Goal: Information Seeking & Learning: Stay updated

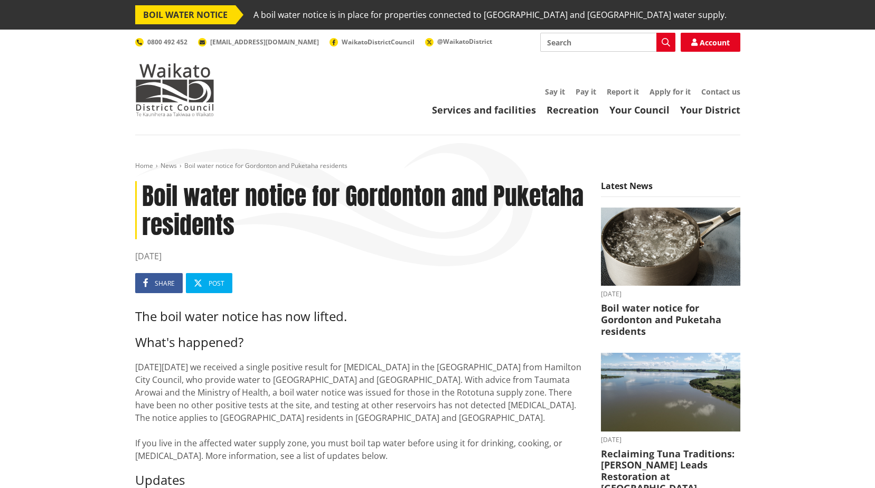
drag, startPoint x: 199, startPoint y: 257, endPoint x: 122, endPoint y: 198, distance: 97.5
copy article "Boil water notice for Gordonton and Puketaha residents 06 October 2025"
click at [394, 309] on h3 "The boil water notice has now lifted." at bounding box center [360, 316] width 450 height 15
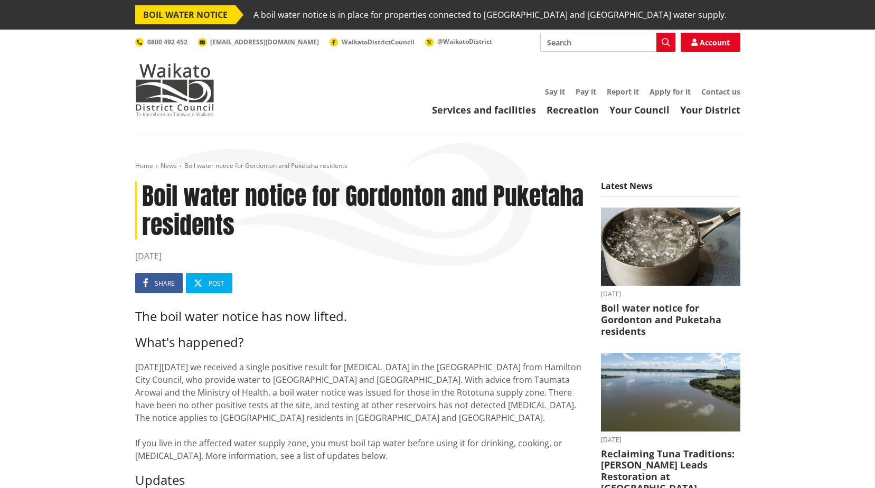
click at [350, 317] on h3 "The boil water notice has now lifted." at bounding box center [360, 316] width 450 height 15
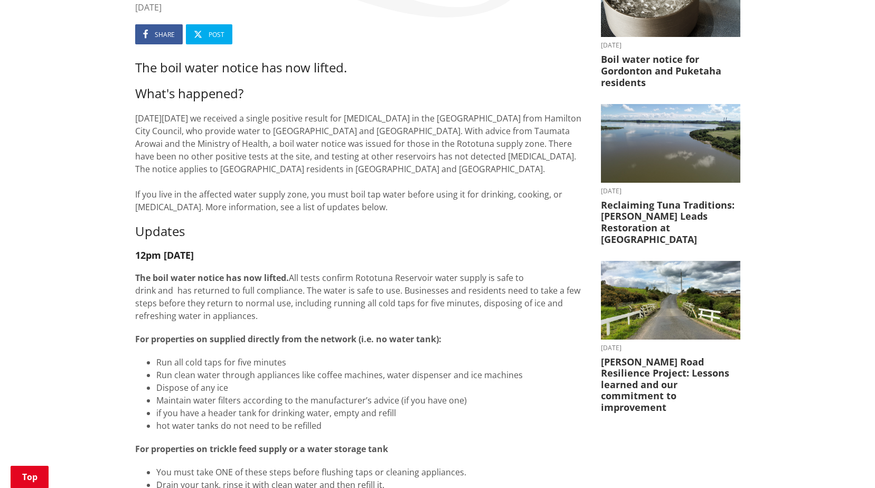
scroll to position [264, 0]
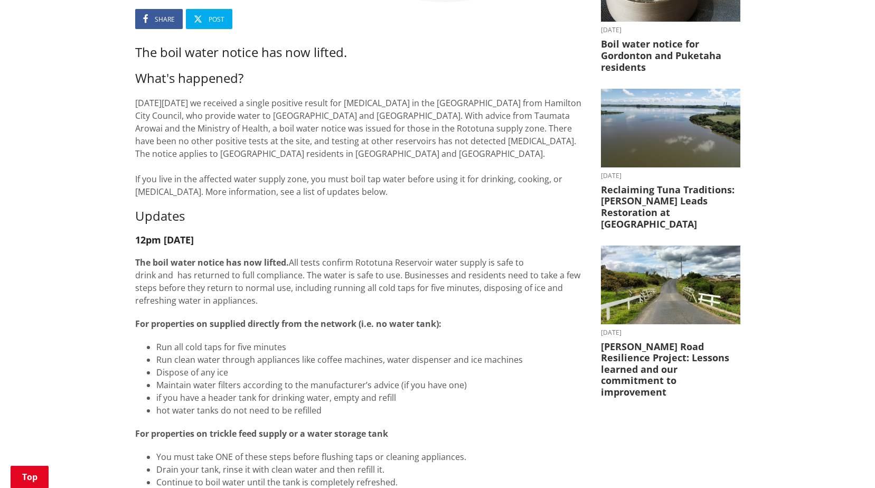
click at [341, 242] on h4 "12pm [DATE]" at bounding box center [360, 240] width 450 height 12
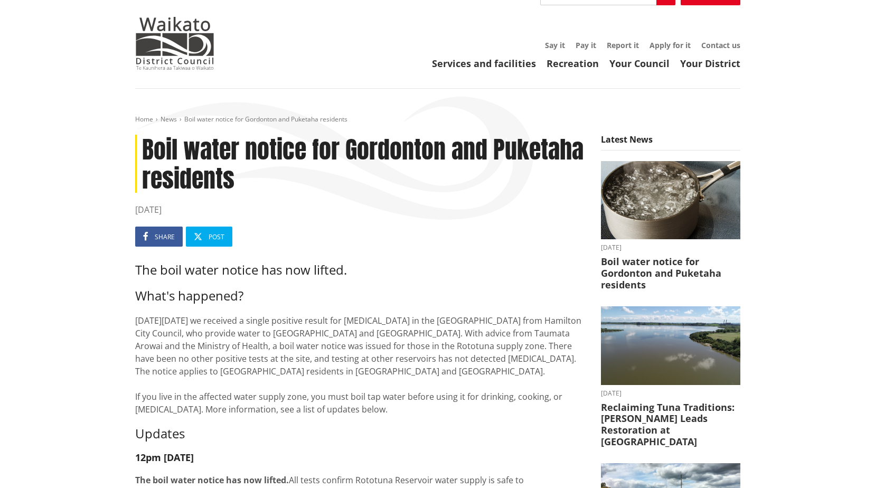
scroll to position [0, 0]
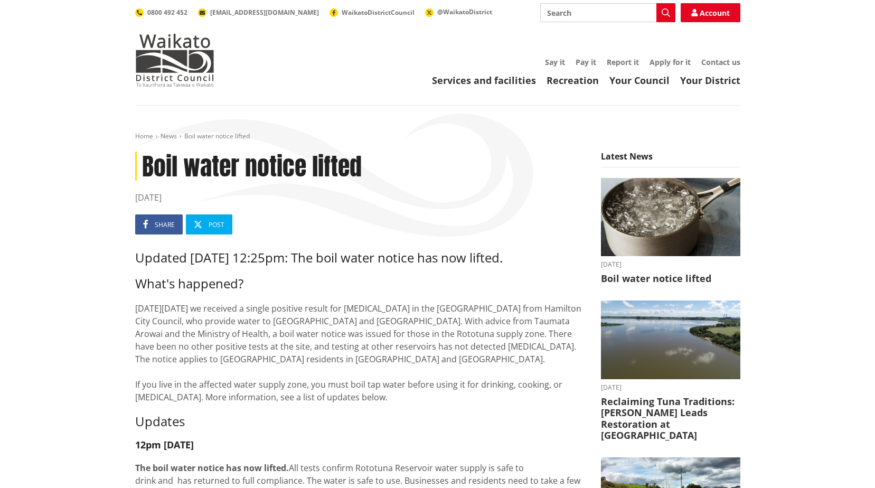
click at [350, 218] on ul "Share Post" at bounding box center [360, 224] width 450 height 20
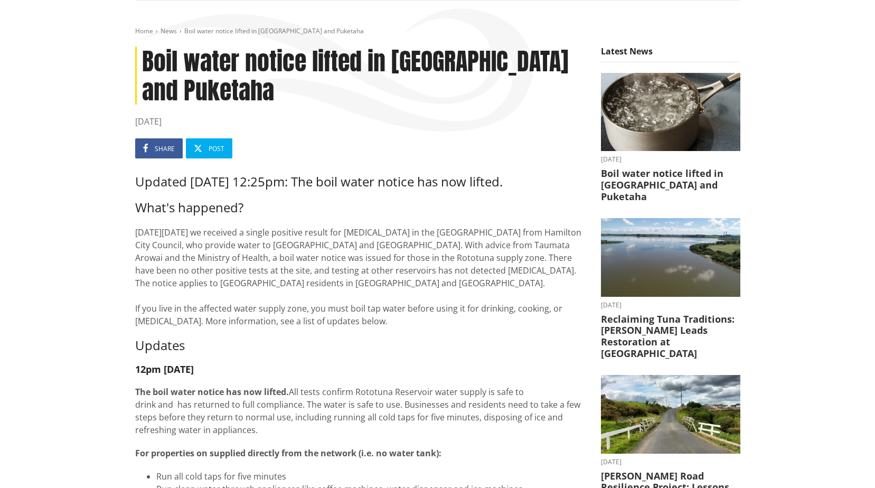
scroll to position [106, 0]
click at [248, 275] on p "[DATE][DATE] we received a single positive result for [MEDICAL_DATA] in the [GE…" at bounding box center [360, 276] width 450 height 101
click at [250, 267] on p "[DATE][DATE] we received a single positive result for [MEDICAL_DATA] in the [GE…" at bounding box center [360, 276] width 450 height 101
click at [250, 259] on p "[DATE][DATE] we received a single positive result for [MEDICAL_DATA] in the [GE…" at bounding box center [360, 276] width 450 height 101
click at [248, 247] on p "[DATE][DATE] we received a single positive result for [MEDICAL_DATA] in the [GE…" at bounding box center [360, 276] width 450 height 101
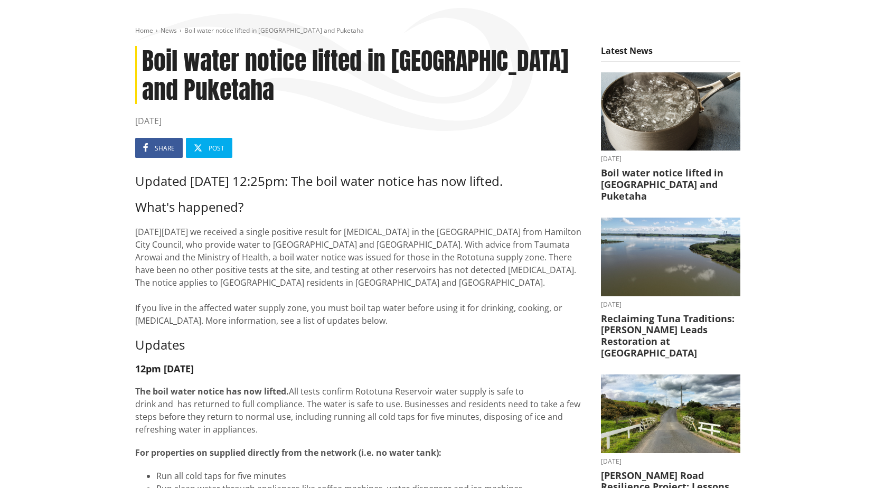
click at [253, 232] on p "[DATE][DATE] we received a single positive result for [MEDICAL_DATA] in the [GE…" at bounding box center [360, 276] width 450 height 101
click at [258, 234] on p "[DATE][DATE] we received a single positive result for [MEDICAL_DATA] in the [GE…" at bounding box center [360, 276] width 450 height 101
click at [263, 231] on p "[DATE][DATE] we received a single positive result for [MEDICAL_DATA] in the [GE…" at bounding box center [360, 276] width 450 height 101
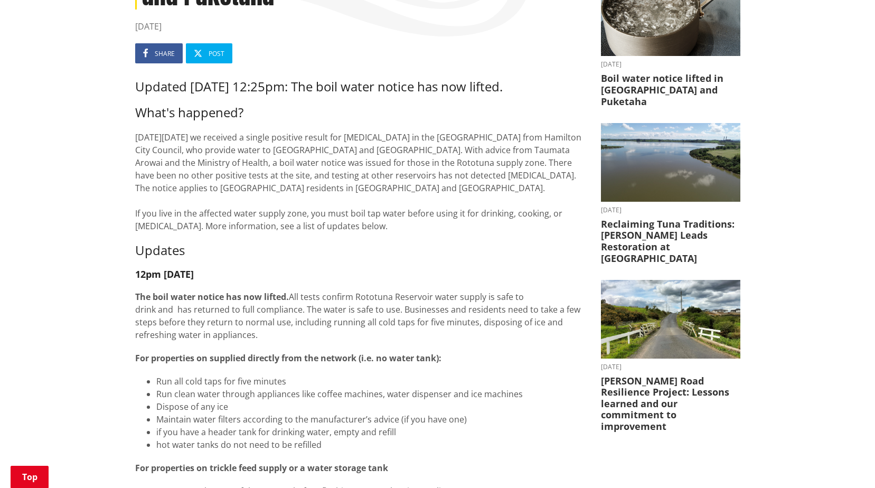
scroll to position [211, 0]
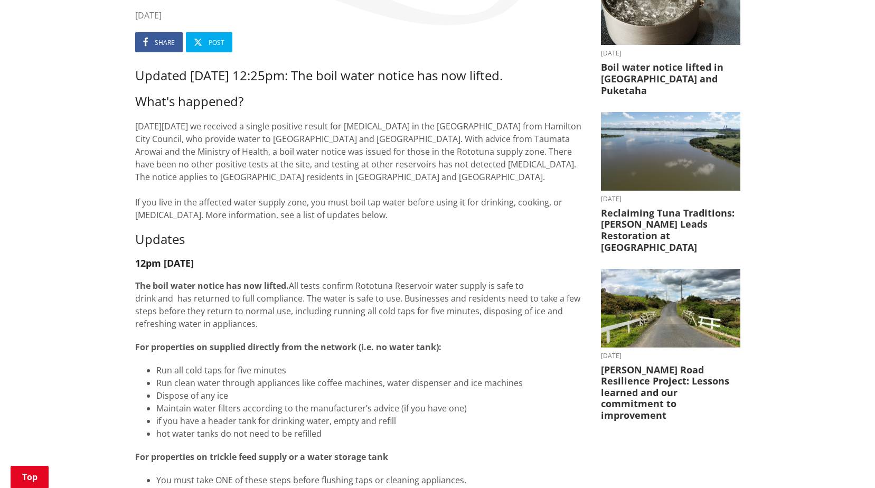
click at [308, 321] on p "The boil water notice has now lifted. All tests confirm Rototuna Reservoir wate…" at bounding box center [360, 304] width 450 height 51
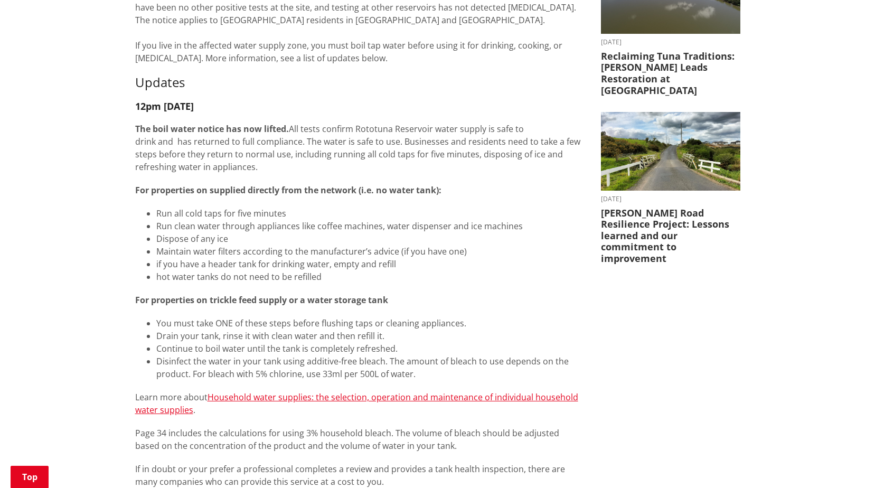
scroll to position [370, 0]
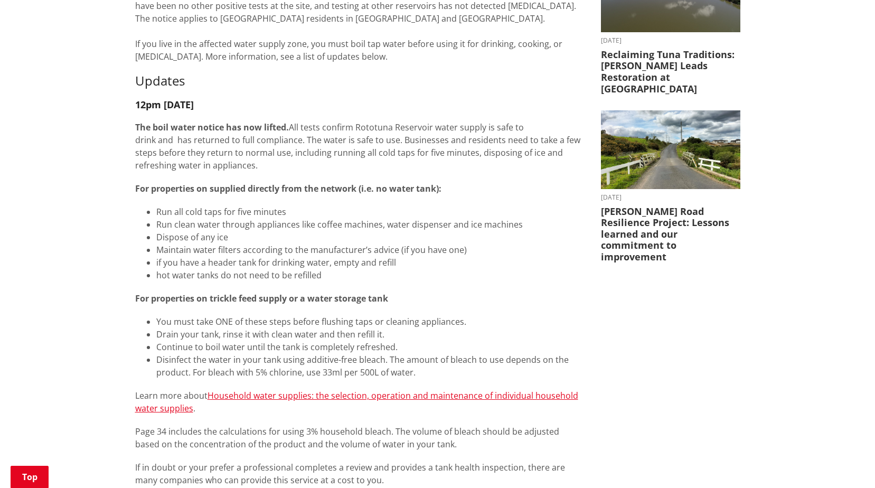
click at [323, 208] on li "Run all cold taps for five minutes" at bounding box center [370, 211] width 429 height 13
click at [425, 371] on li "Disinfect the water in your tank using additive-free bleach. The amount of blea…" at bounding box center [370, 365] width 429 height 25
click at [413, 374] on li "Disinfect the water in your tank using additive-free bleach. The amount of blea…" at bounding box center [370, 365] width 429 height 25
click at [389, 332] on li "Drain your tank, rinse it with clean water and then refill it." at bounding box center [370, 334] width 429 height 13
click at [384, 335] on li "Drain your tank, rinse it with clean water and then refill it." at bounding box center [370, 334] width 429 height 13
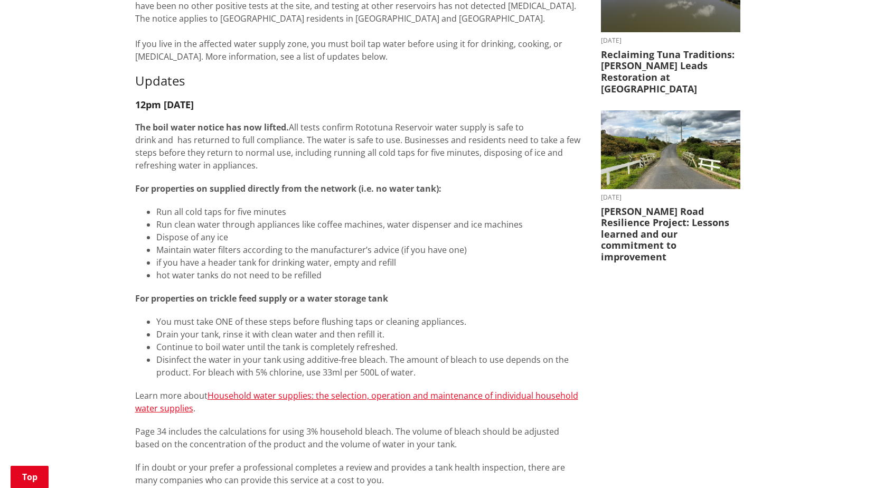
click at [381, 337] on li "Drain your tank, rinse it with clean water and then refill it." at bounding box center [370, 334] width 429 height 13
